Goal: Transaction & Acquisition: Purchase product/service

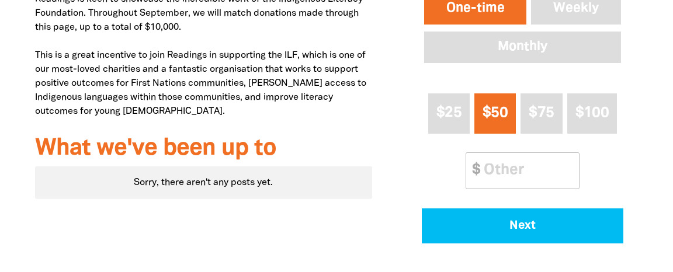
scroll to position [505, 0]
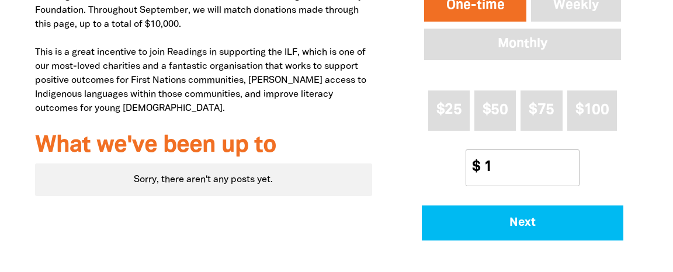
click at [573, 186] on input "1" at bounding box center [527, 168] width 103 height 36
click at [504, 186] on input "1" at bounding box center [527, 168] width 103 height 36
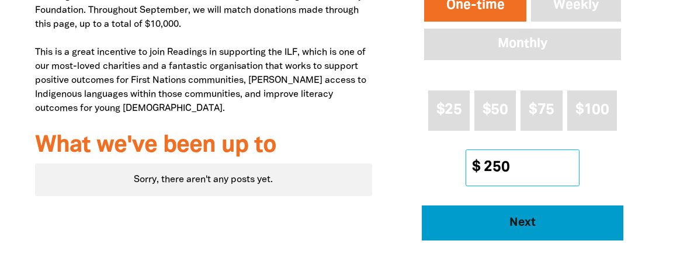
type input "250"
click at [521, 229] on span "Next" at bounding box center [522, 223] width 169 height 12
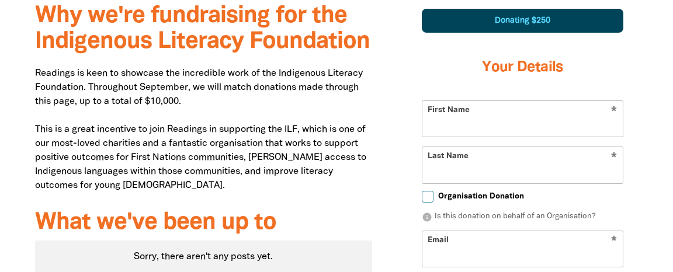
select select "AU"
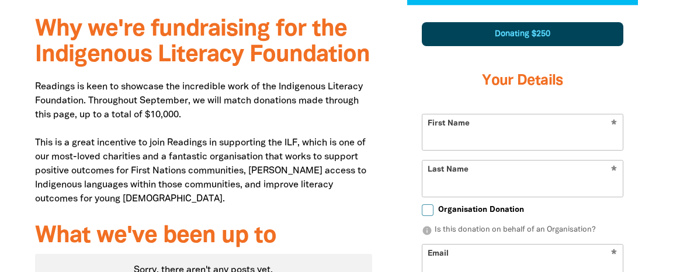
scroll to position [414, 0]
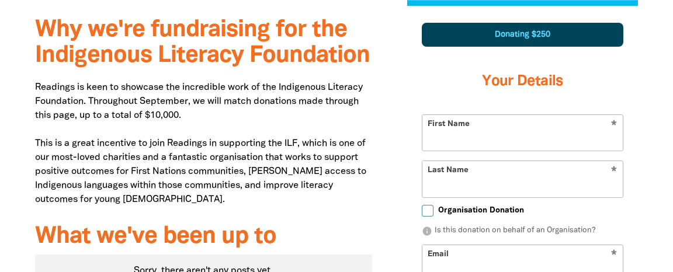
click at [457, 137] on input "First Name" at bounding box center [522, 133] width 200 height 36
type input "[PERSON_NAME]"
click at [447, 184] on input "Last Name" at bounding box center [522, 179] width 200 height 36
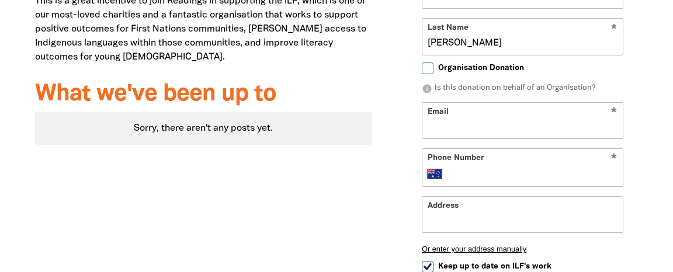
scroll to position [546, 0]
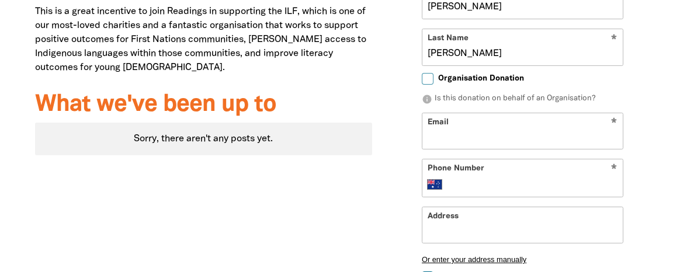
type input "[PERSON_NAME]"
click at [452, 135] on input "Email" at bounding box center [522, 131] width 200 height 36
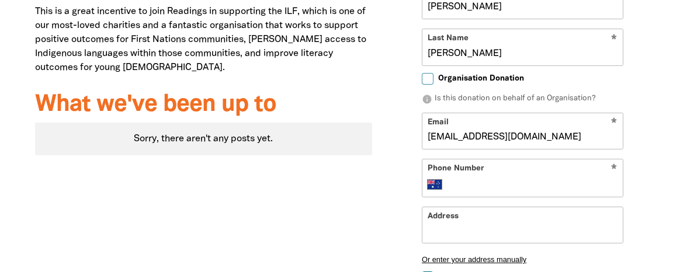
click at [572, 134] on input "[EMAIL_ADDRESS][DOMAIN_NAME]" at bounding box center [522, 131] width 200 height 36
type input "[EMAIL_ADDRESS][DOMAIN_NAME]"
click at [428, 178] on select "International [GEOGRAPHIC_DATA] [GEOGRAPHIC_DATA] [GEOGRAPHIC_DATA] [GEOGRAPHIC…" at bounding box center [438, 185] width 20 height 14
click option "[GEOGRAPHIC_DATA]" at bounding box center [0, 0] width 0 height 0
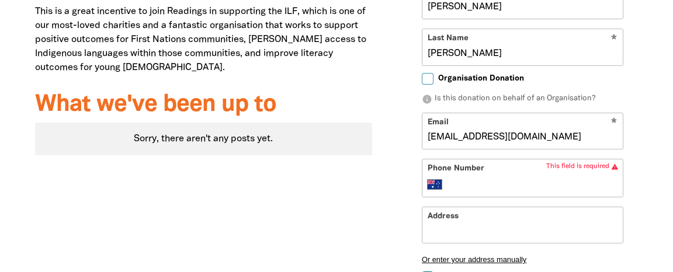
click at [453, 184] on input "Phone Number" at bounding box center [534, 185] width 167 height 14
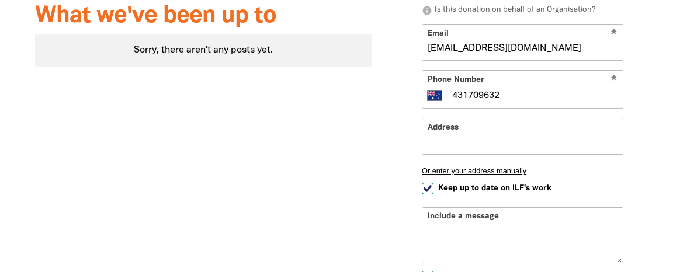
scroll to position [631, 0]
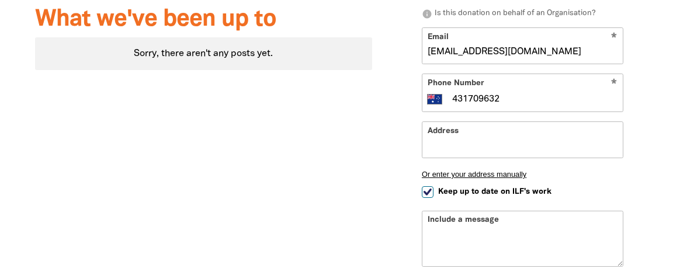
type input "431709632"
click at [439, 143] on input "Address" at bounding box center [522, 140] width 200 height 36
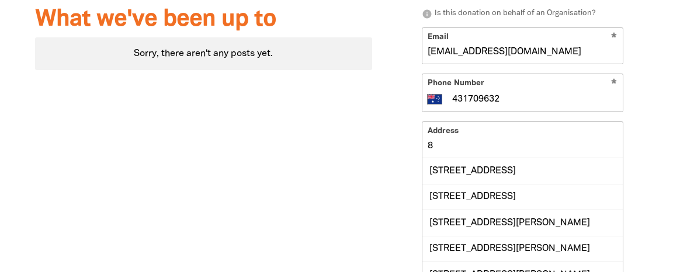
click at [522, 145] on input "8" at bounding box center [522, 140] width 200 height 36
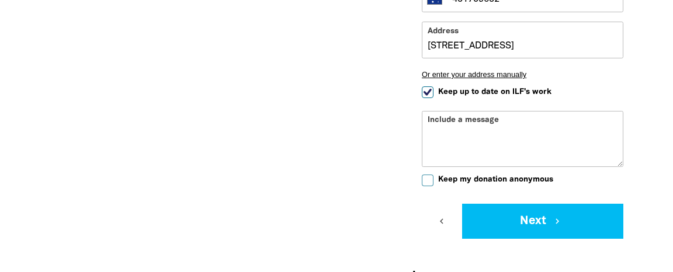
scroll to position [738, 0]
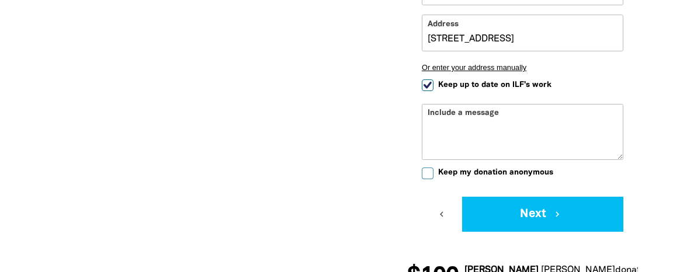
type input "[STREET_ADDRESS]"
click at [431, 125] on textarea "Include a message" at bounding box center [522, 140] width 200 height 37
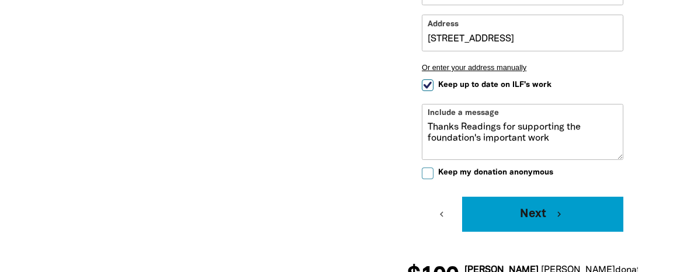
type textarea "Thanks Readings for supporting the foundation's important work"
click at [530, 211] on button "Next chevron_right" at bounding box center [542, 214] width 161 height 35
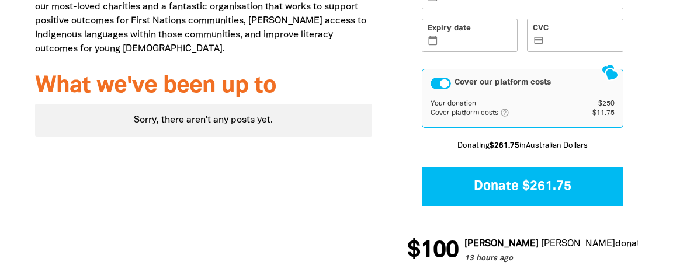
scroll to position [581, 0]
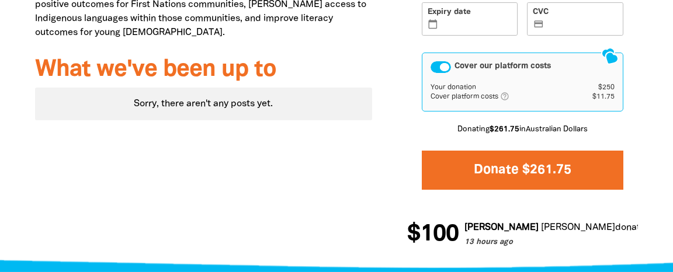
click at [539, 165] on button "Donate $261.75" at bounding box center [523, 170] width 202 height 39
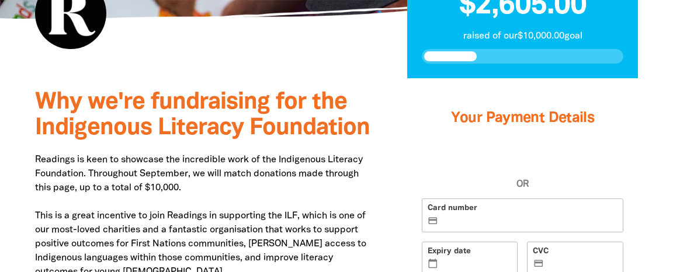
scroll to position [365, 0]
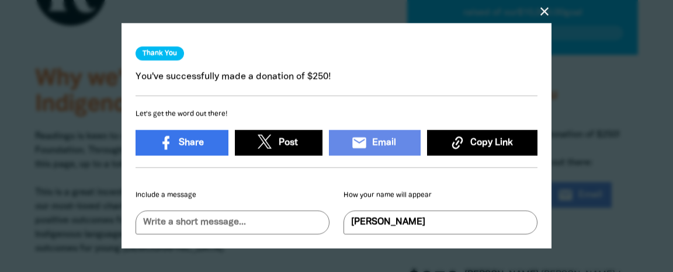
click at [542, 13] on icon "close" at bounding box center [544, 12] width 14 height 14
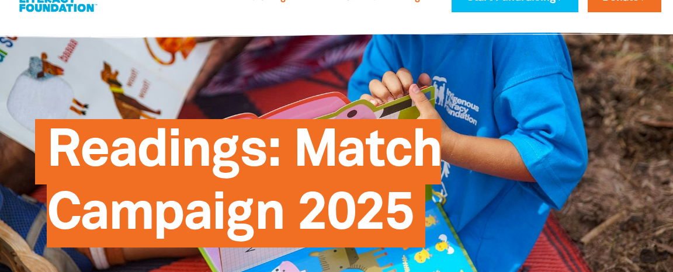
scroll to position [0, 0]
